Goal: Check status: Check status

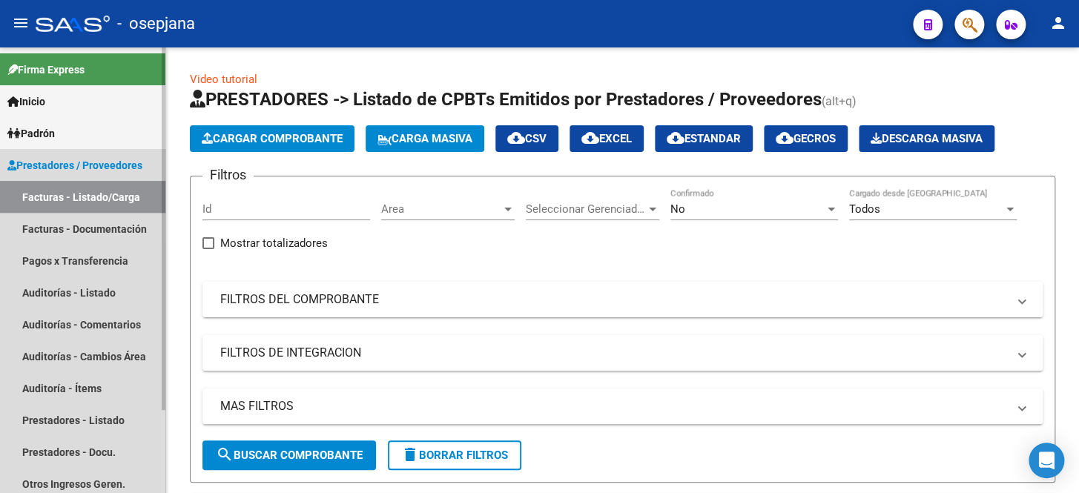
drag, startPoint x: 105, startPoint y: 192, endPoint x: 353, endPoint y: 244, distance: 253.9
click at [106, 191] on link "Facturas - Listado/Carga" at bounding box center [82, 197] width 165 height 32
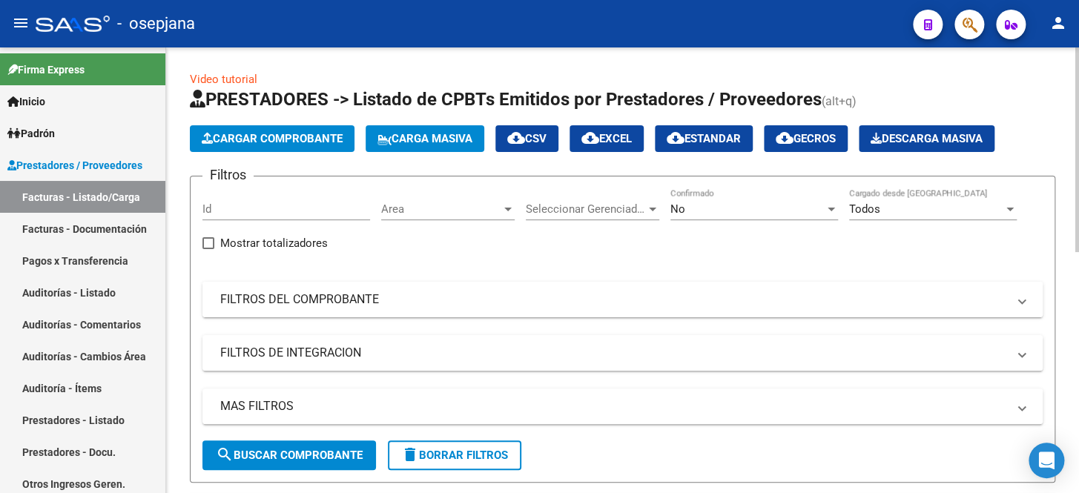
drag, startPoint x: 407, startPoint y: 309, endPoint x: 460, endPoint y: 281, distance: 60.4
click at [408, 308] on mat-expansion-panel-header "FILTROS DEL COMPROBANTE" at bounding box center [623, 300] width 841 height 36
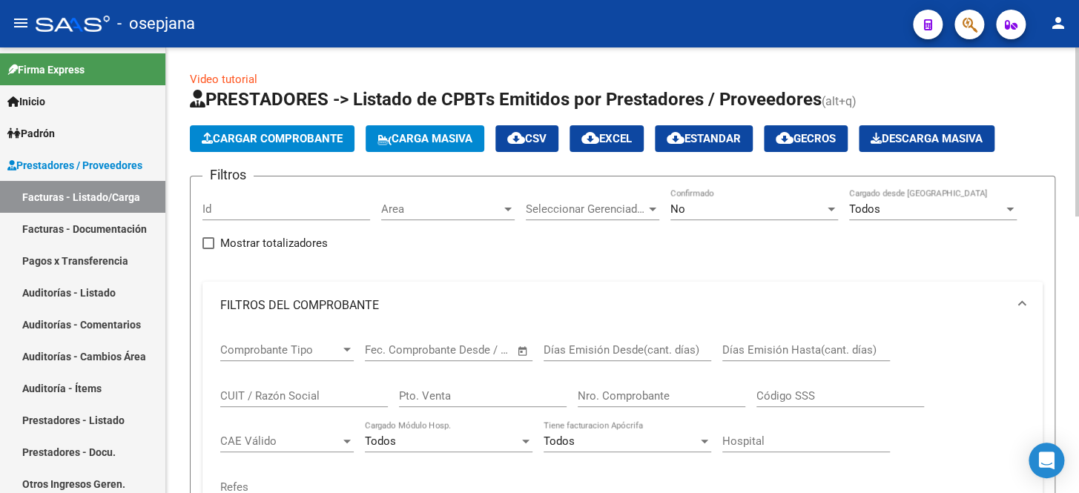
click at [683, 208] on span "No" at bounding box center [678, 209] width 15 height 13
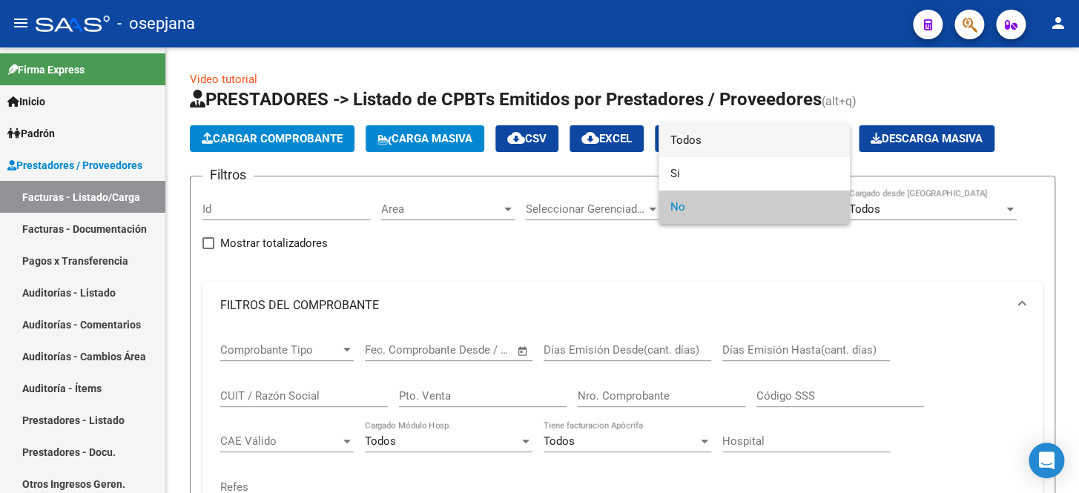
click at [704, 136] on span "Todos" at bounding box center [755, 140] width 168 height 33
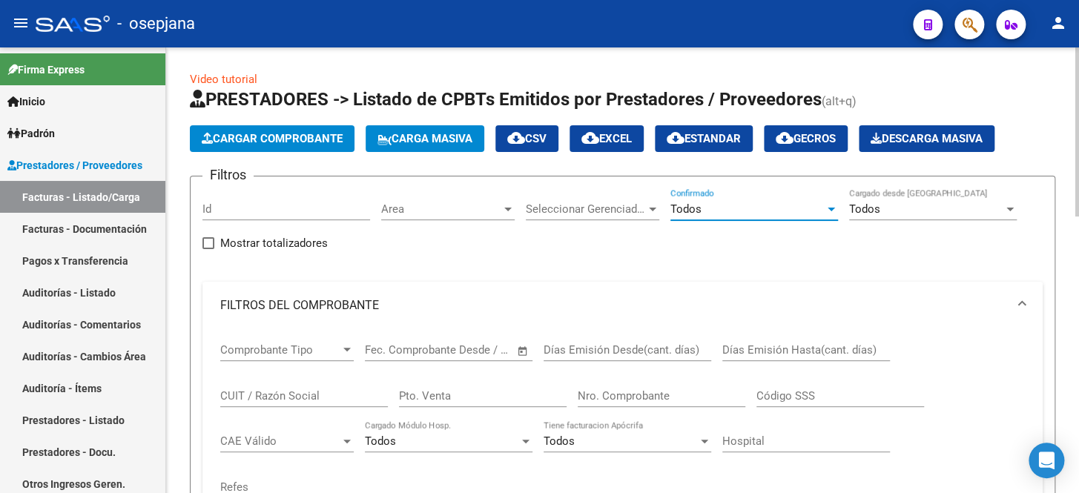
click at [421, 394] on input "Pto. Venta" at bounding box center [483, 395] width 168 height 13
type input "132"
click at [644, 390] on input "Nro. Comprobante" at bounding box center [662, 395] width 168 height 13
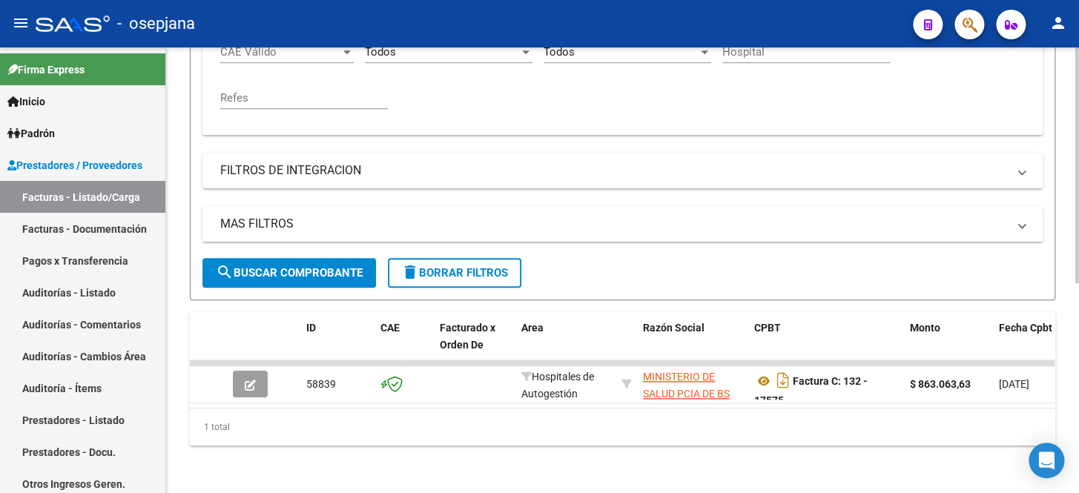
scroll to position [396, 0]
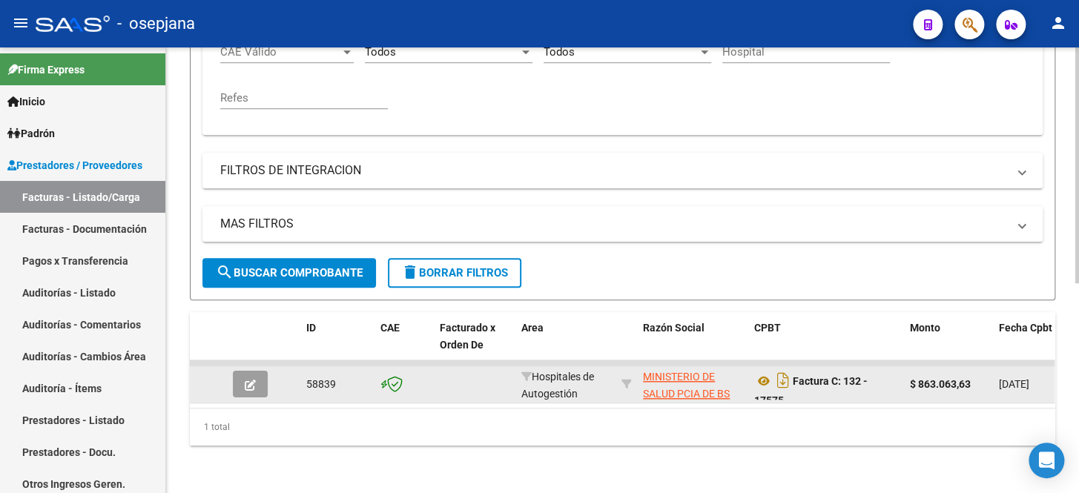
type input "17575"
click at [243, 381] on button "button" at bounding box center [250, 384] width 35 height 27
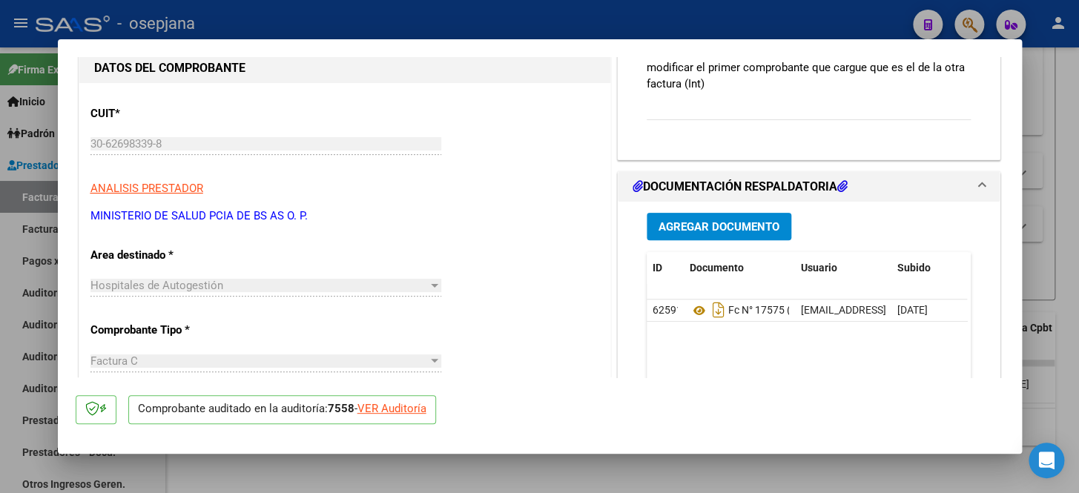
scroll to position [337, 0]
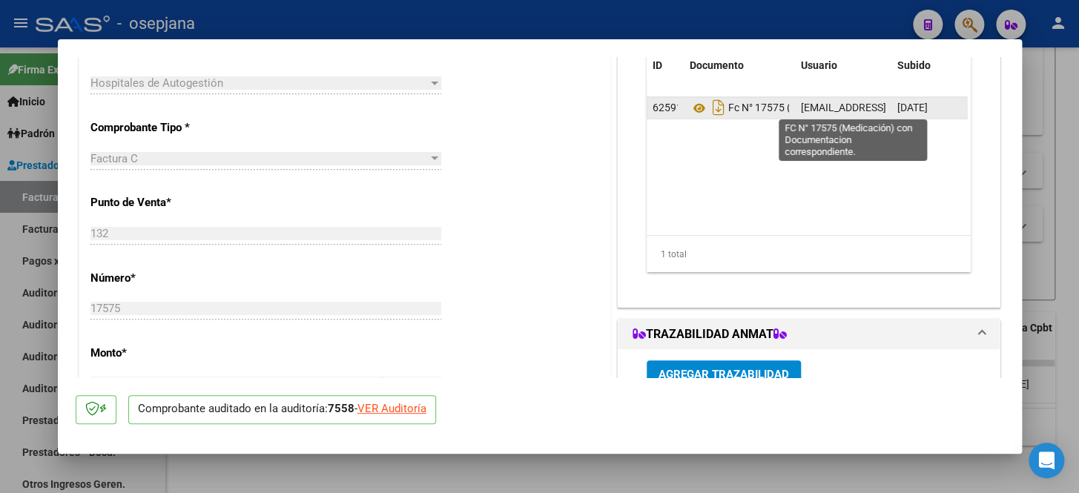
click at [750, 102] on span "Fc N° 17575 (Medicación) Con Documentacion Correspondiente." at bounding box center [857, 108] width 335 height 12
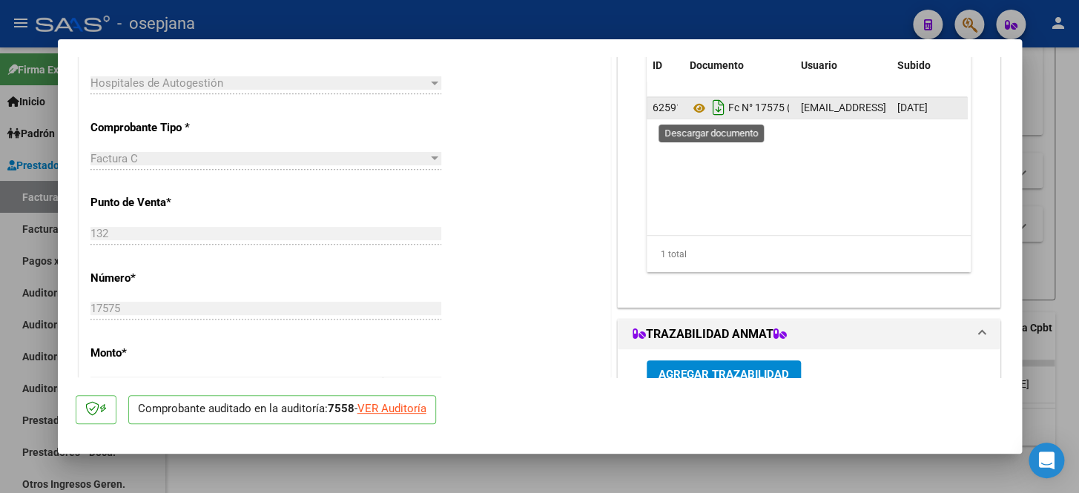
click at [709, 105] on icon "Descargar documento" at bounding box center [718, 108] width 19 height 24
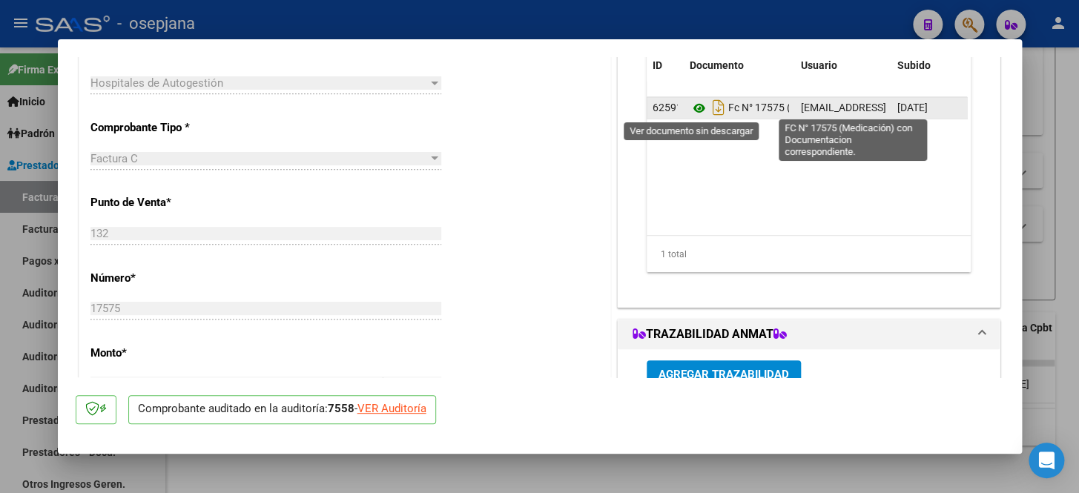
click at [692, 105] on icon at bounding box center [699, 108] width 19 height 18
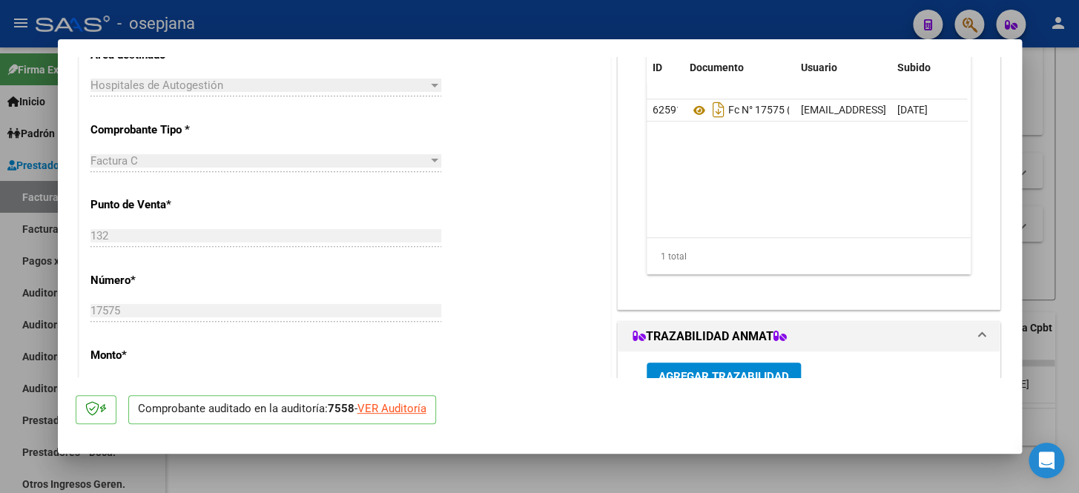
scroll to position [287, 0]
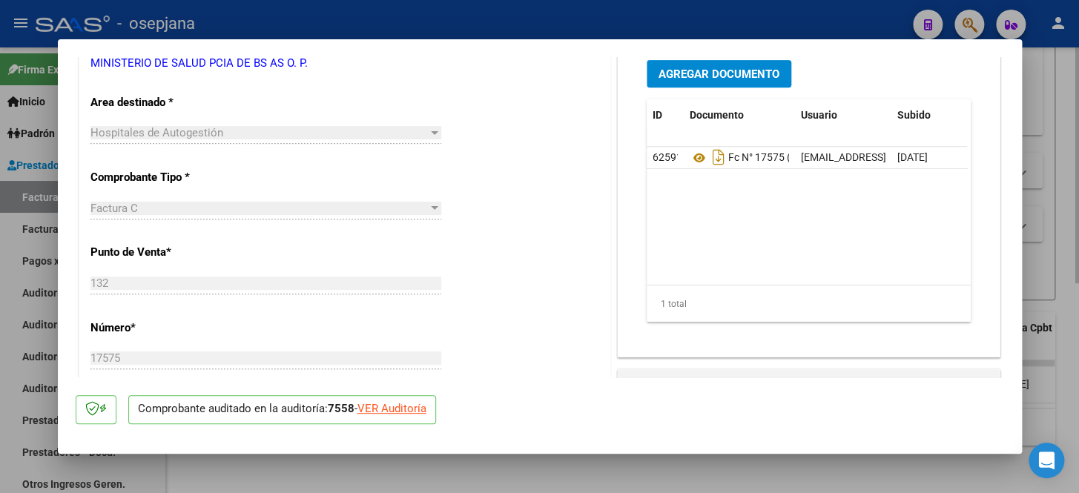
click at [462, 470] on div at bounding box center [539, 246] width 1079 height 493
type input "$ 0,00"
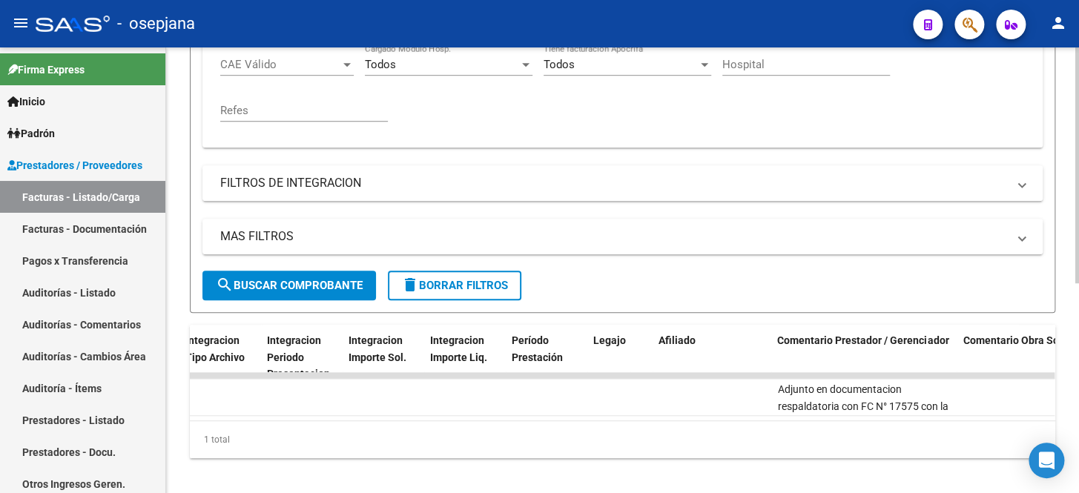
scroll to position [396, 0]
